Goal: Task Accomplishment & Management: Manage account settings

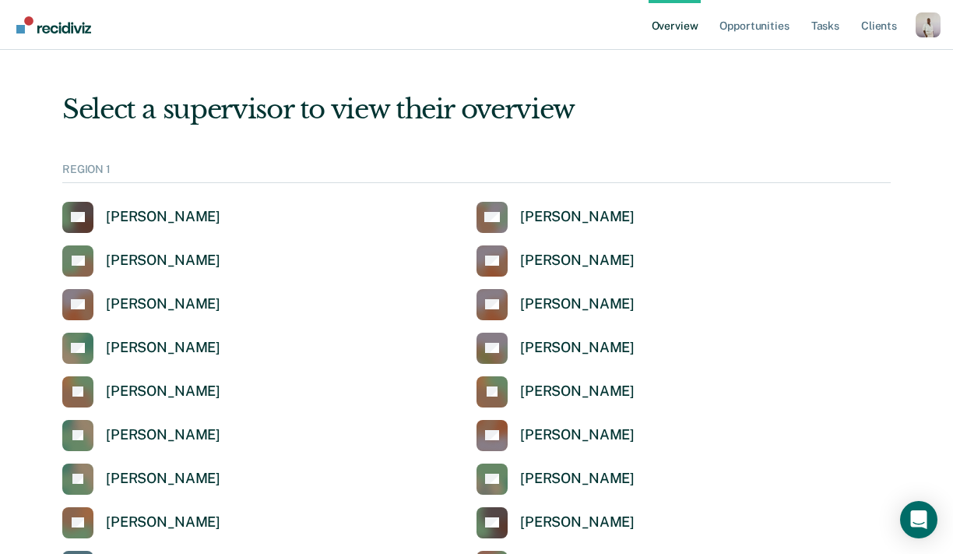
click at [907, 26] on ul "Overview Opportunities Tasks Client s" at bounding box center [782, 25] width 267 height 50
click at [920, 28] on div "Profile dropdown button" at bounding box center [928, 24] width 25 height 25
click at [870, 65] on link "Profile" at bounding box center [865, 62] width 125 height 13
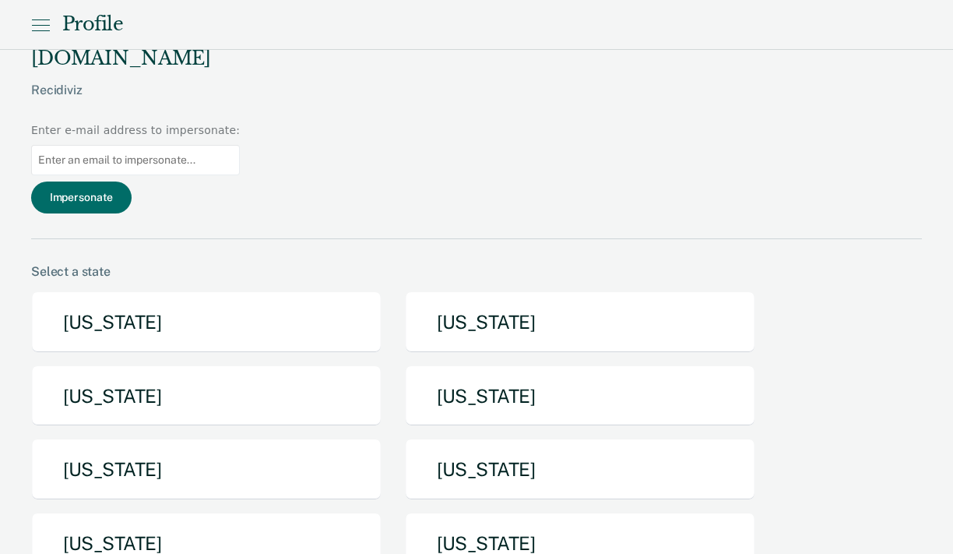
click at [240, 145] on input at bounding box center [135, 160] width 209 height 30
paste input "karina.verdier@tdcj.texas.gov"
type input "karina.verdier@tdcj.texas.gov"
click at [132, 181] on button "Impersonate" at bounding box center [81, 197] width 100 height 32
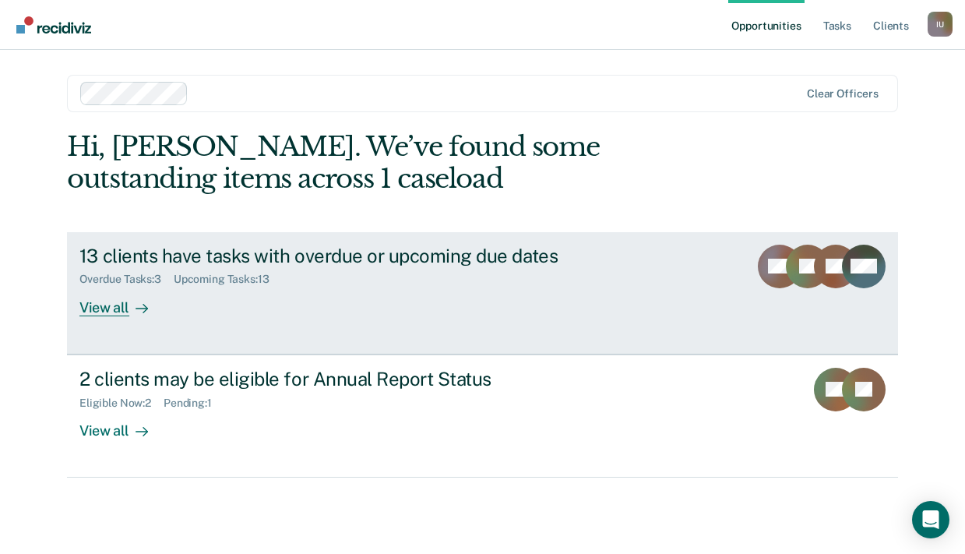
click at [311, 292] on div "13 clients have tasks with overdue or upcoming due dates Overdue Tasks : 3 Upco…" at bounding box center [371, 281] width 584 height 72
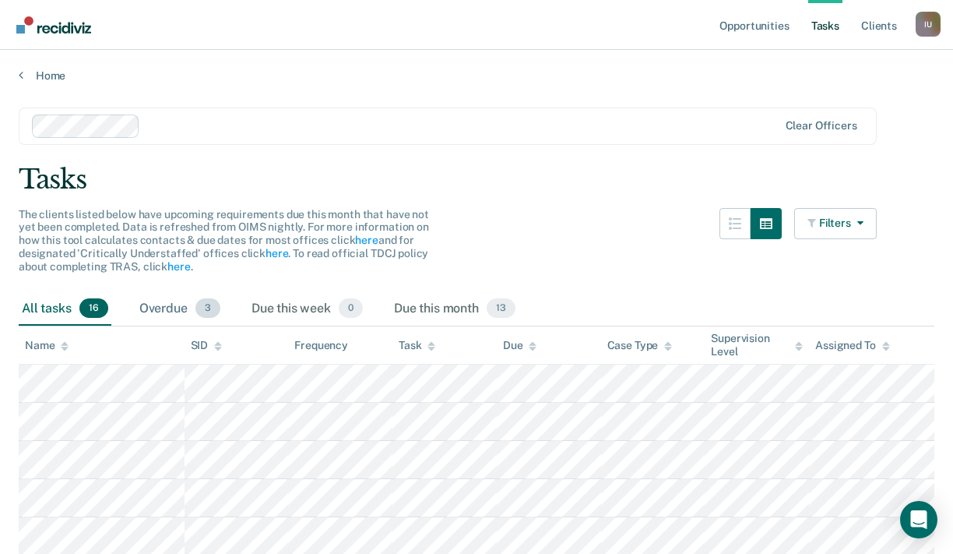
click at [170, 301] on div "Overdue 3" at bounding box center [179, 309] width 87 height 34
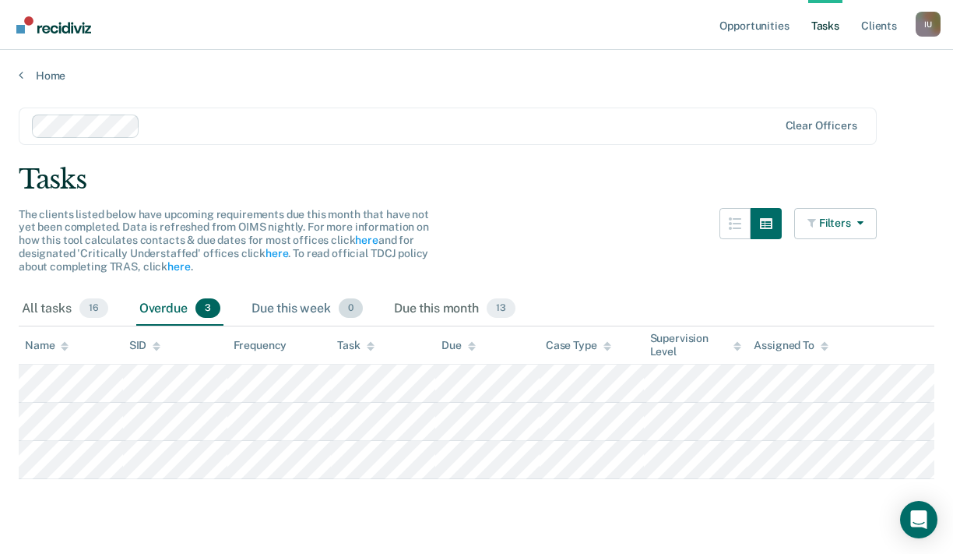
click at [339, 308] on span "0" at bounding box center [351, 308] width 24 height 20
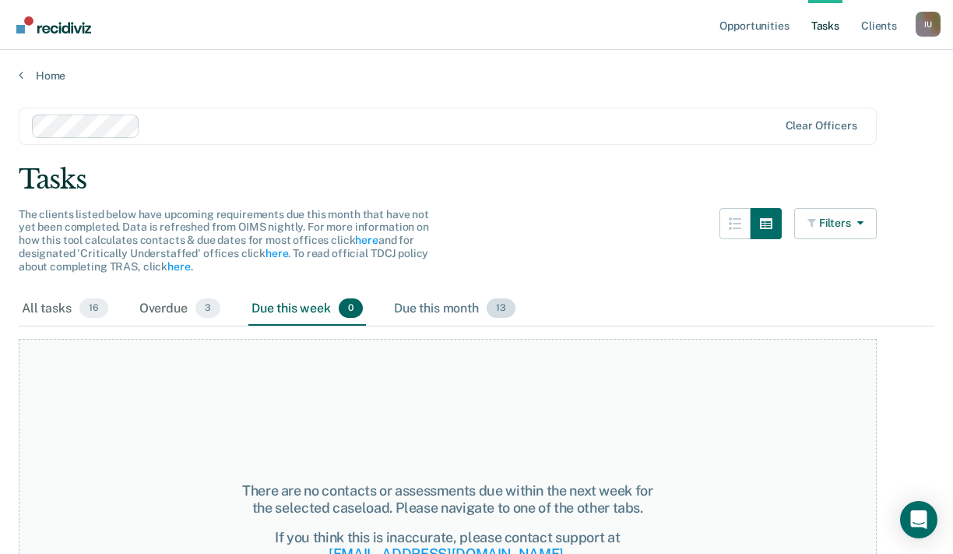
click at [478, 303] on div "Due this month 13" at bounding box center [455, 309] width 128 height 34
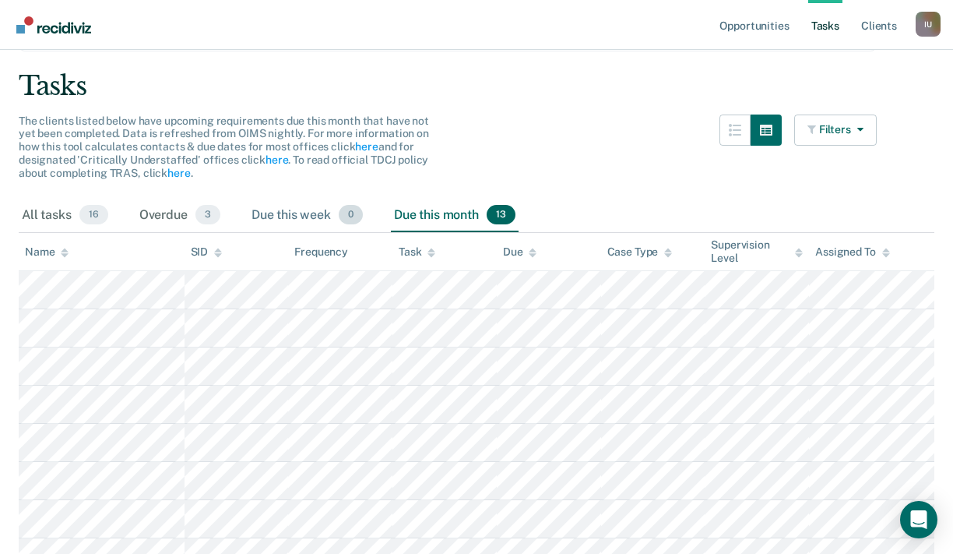
scroll to position [183, 0]
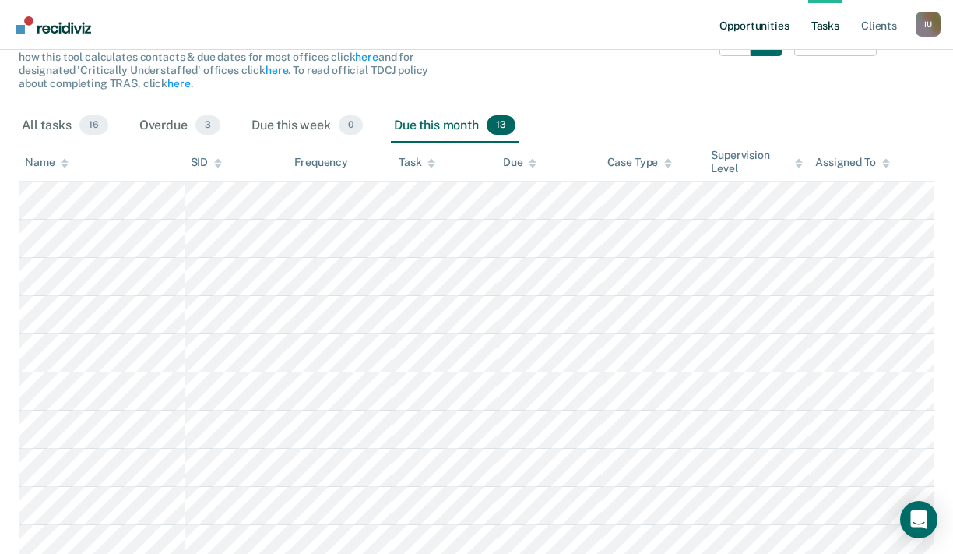
click at [730, 36] on link "Opportunities" at bounding box center [754, 25] width 76 height 50
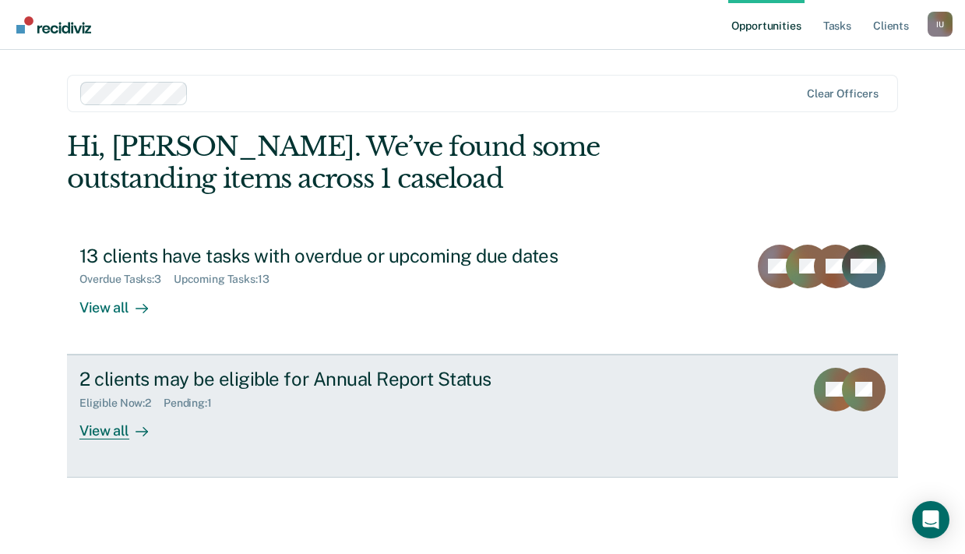
click at [171, 396] on div "Pending : 1" at bounding box center [194, 402] width 61 height 13
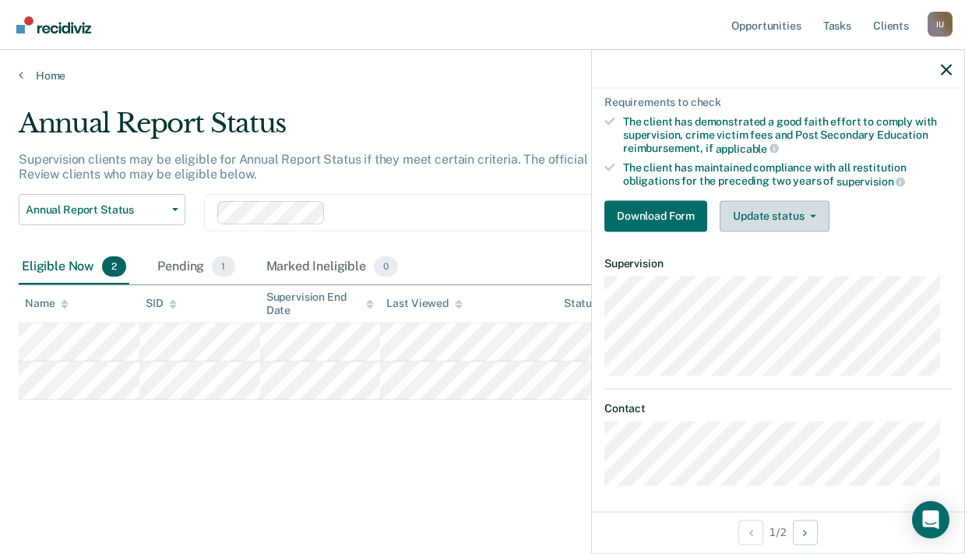
scroll to position [195, 0]
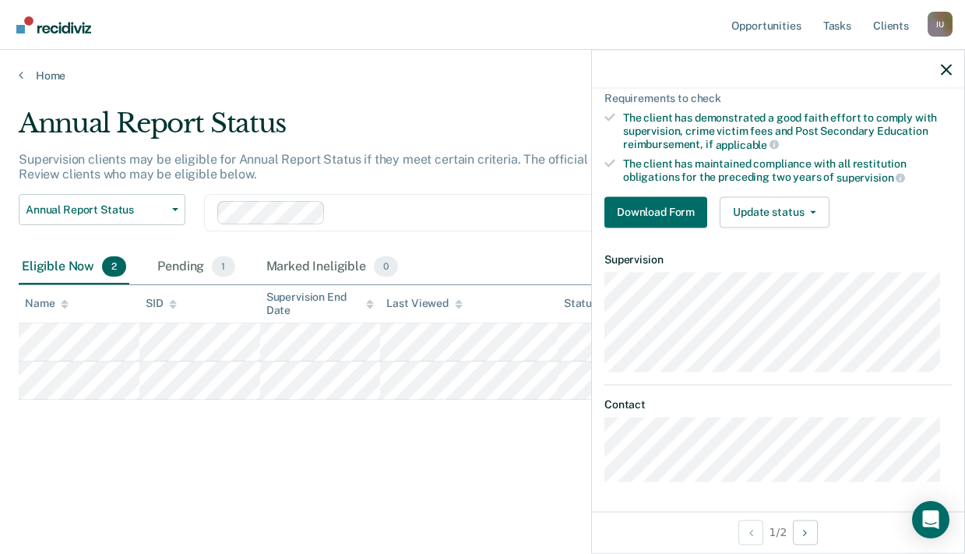
click at [19, 64] on div "Home" at bounding box center [482, 66] width 965 height 33
click at [21, 69] on icon at bounding box center [21, 75] width 5 height 12
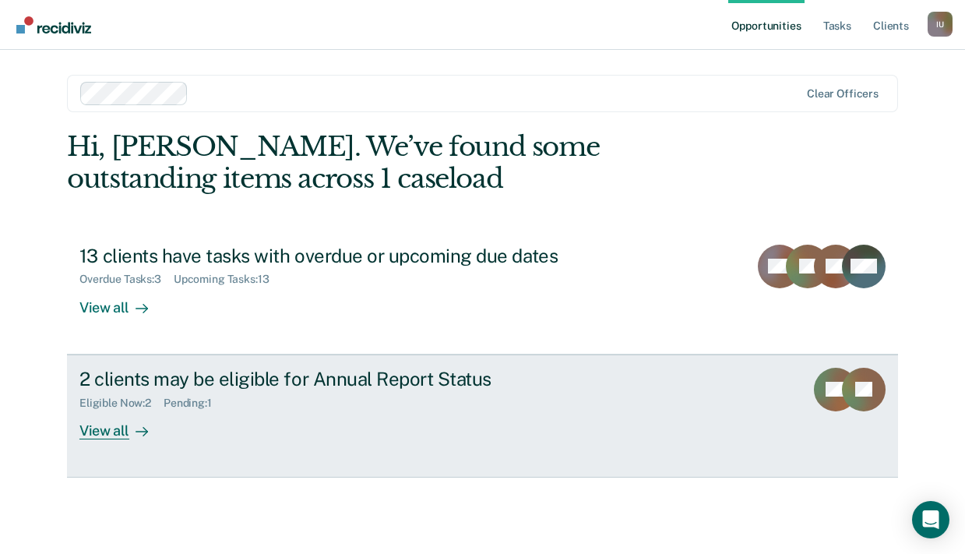
click at [403, 393] on div "Eligible Now : 2 Pending : 1" at bounding box center [352, 399] width 547 height 19
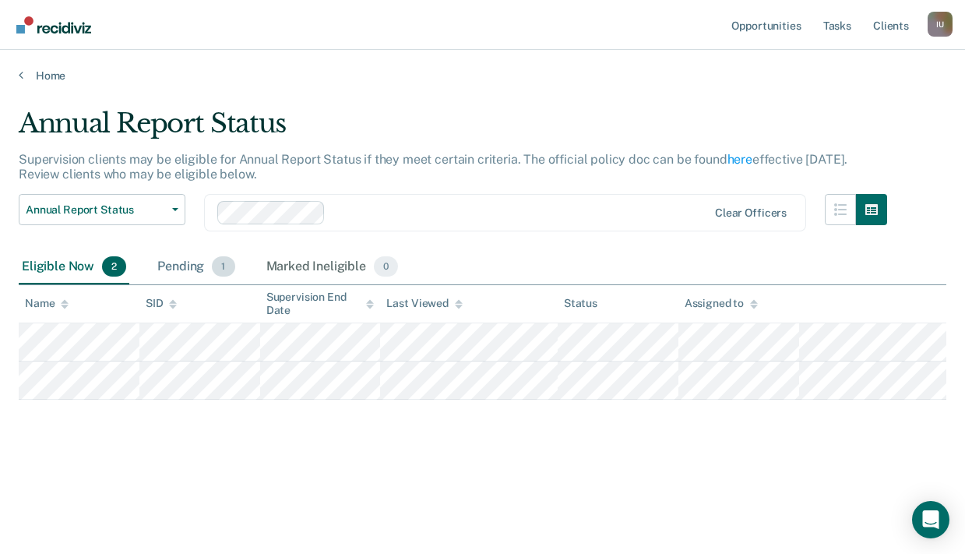
click at [171, 263] on div "Pending 1" at bounding box center [195, 267] width 83 height 34
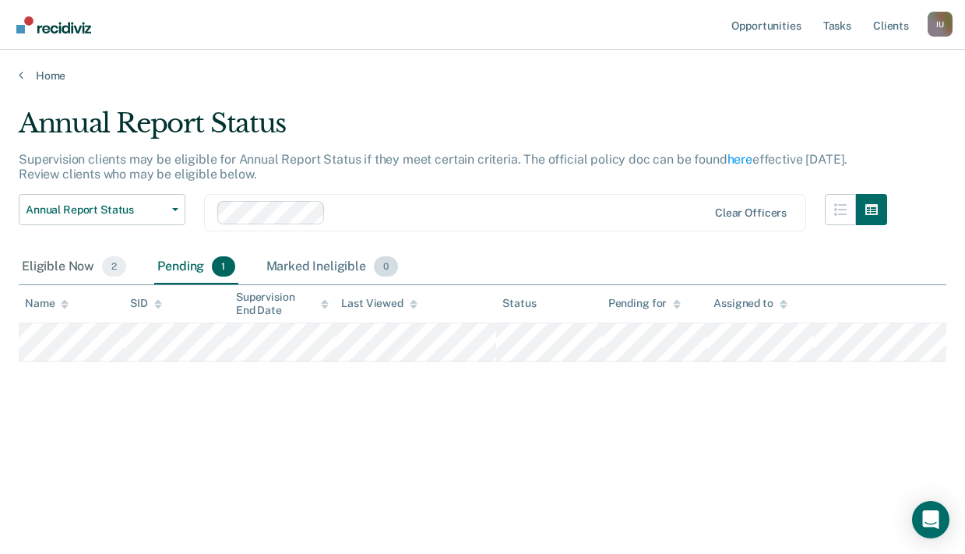
click at [306, 267] on div "Marked Ineligible 0" at bounding box center [332, 267] width 139 height 34
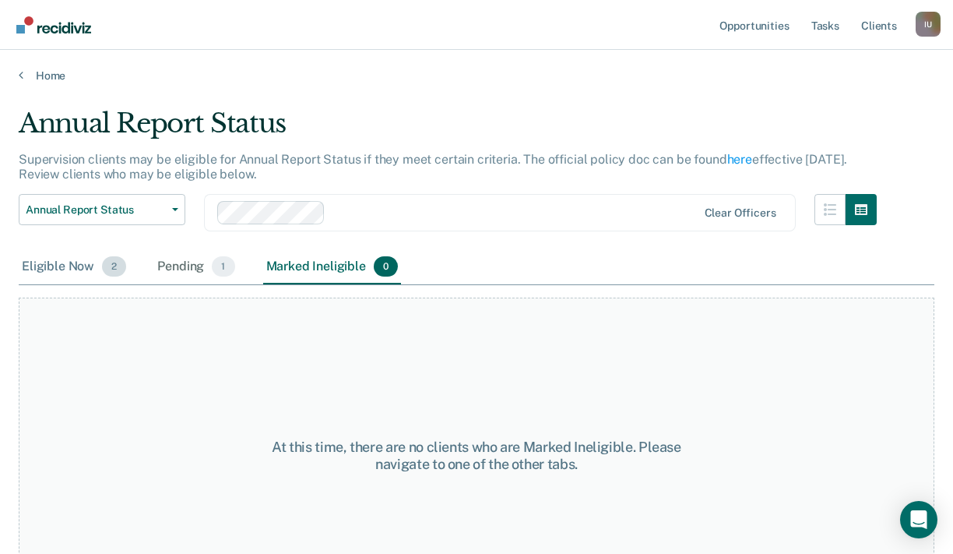
click at [73, 272] on div "Eligible Now 2" at bounding box center [74, 267] width 111 height 34
